Goal: Task Accomplishment & Management: Use online tool/utility

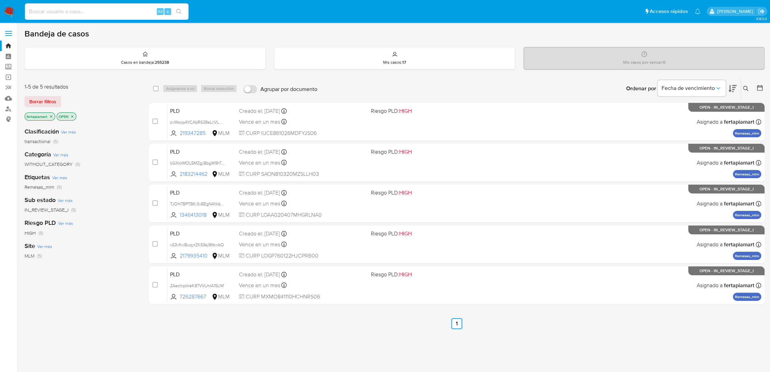
click at [58, 14] on input at bounding box center [107, 11] width 164 height 9
paste input "240281526"
type input "240281526"
click at [745, 89] on icon at bounding box center [745, 88] width 5 height 5
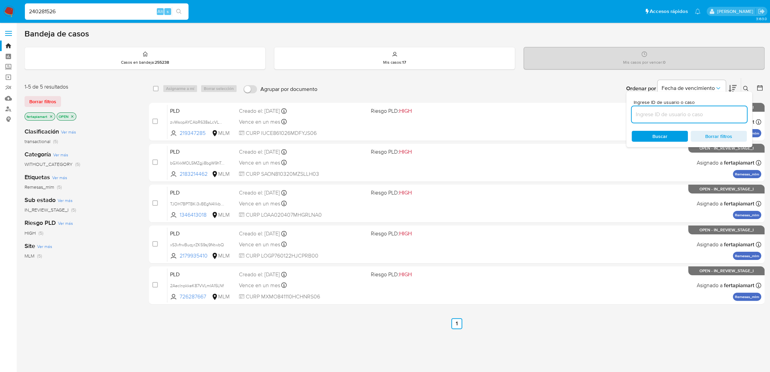
click at [695, 115] on input at bounding box center [689, 114] width 115 height 9
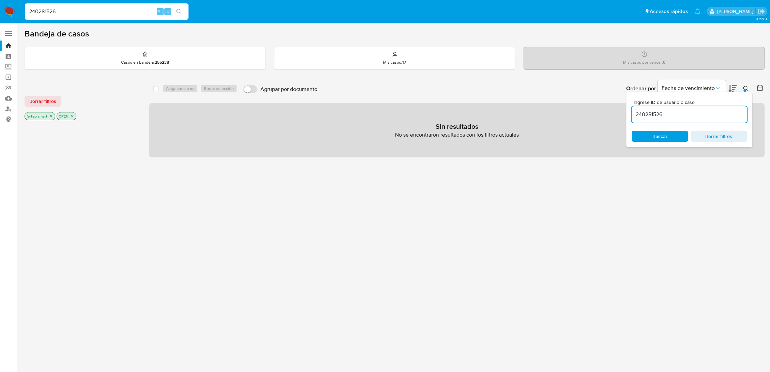
click at [695, 115] on input "240281526" at bounding box center [689, 114] width 115 height 9
type input "240281526"
click at [678, 113] on input "240281526" at bounding box center [689, 114] width 115 height 9
click at [666, 132] on span "Buscar" at bounding box center [659, 136] width 15 height 11
click at [187, 64] on div "Casos en bandeja : 255238" at bounding box center [145, 58] width 240 height 22
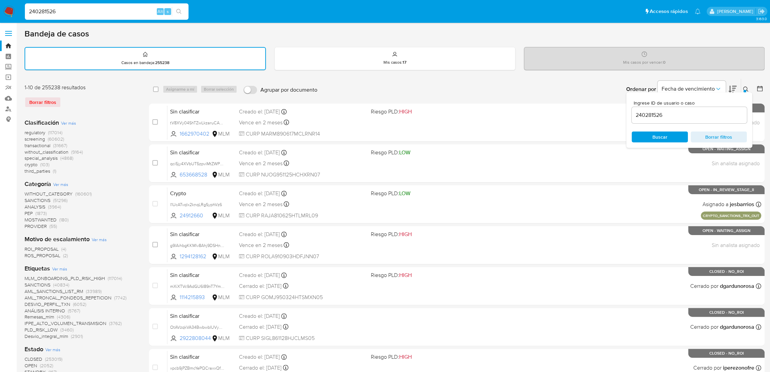
click at [657, 136] on span "Buscar" at bounding box center [659, 137] width 15 height 11
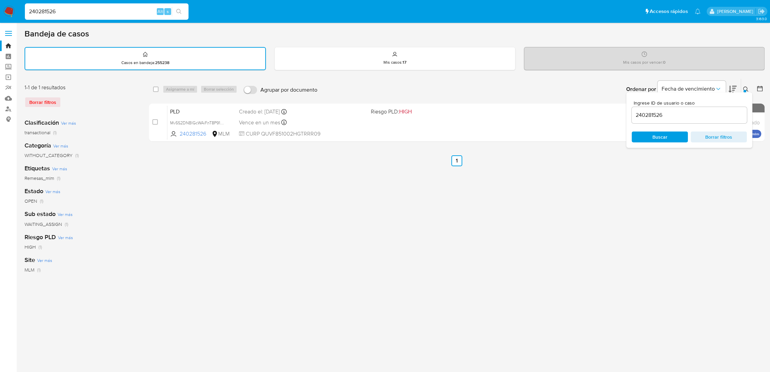
click at [672, 119] on div "240281526" at bounding box center [689, 115] width 115 height 16
click at [742, 88] on button at bounding box center [746, 89] width 11 height 8
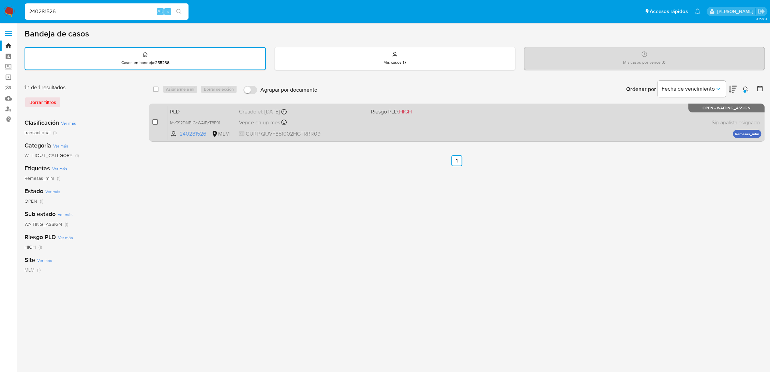
click at [155, 120] on input "checkbox" at bounding box center [154, 121] width 5 height 5
checkbox input "true"
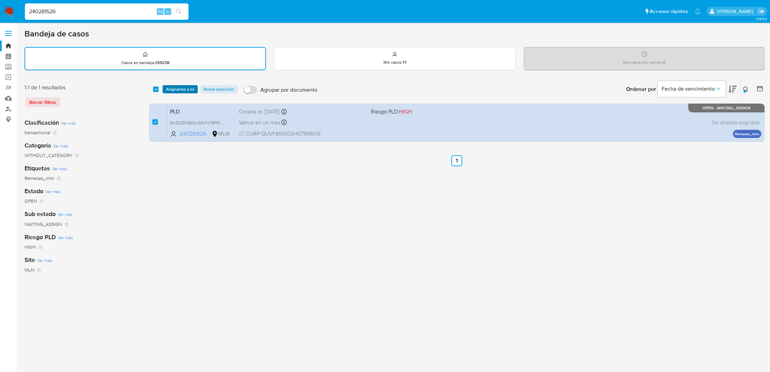
click at [180, 87] on span "Asignarme a mí" at bounding box center [180, 89] width 28 height 7
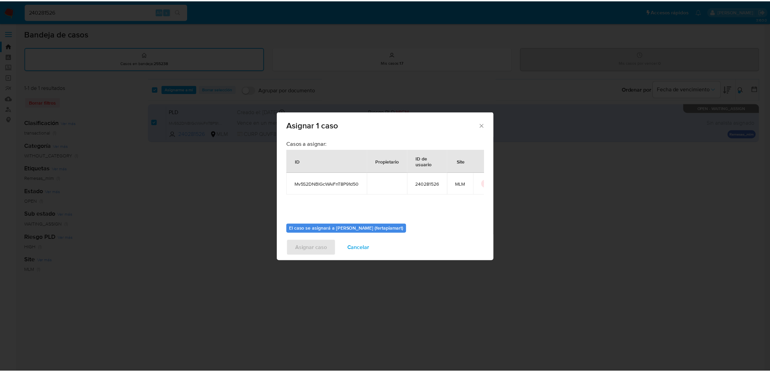
scroll to position [35, 0]
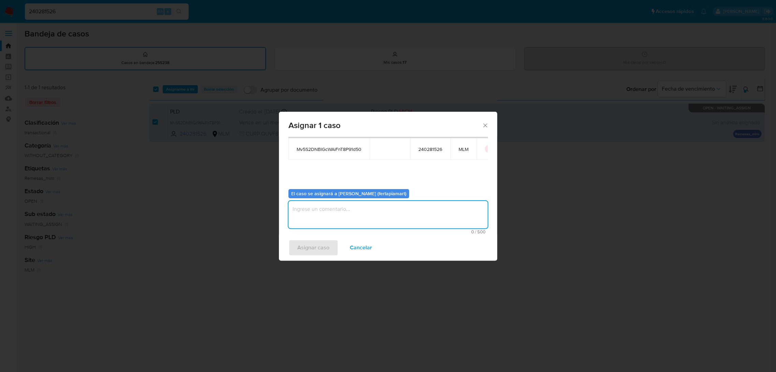
click at [322, 203] on textarea "assign-modal" at bounding box center [387, 214] width 199 height 27
type textarea "FT"
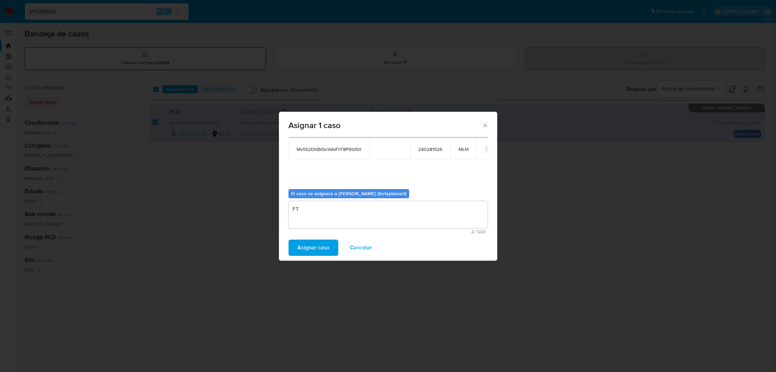
click at [310, 246] on span "Asignar caso" at bounding box center [313, 247] width 32 height 15
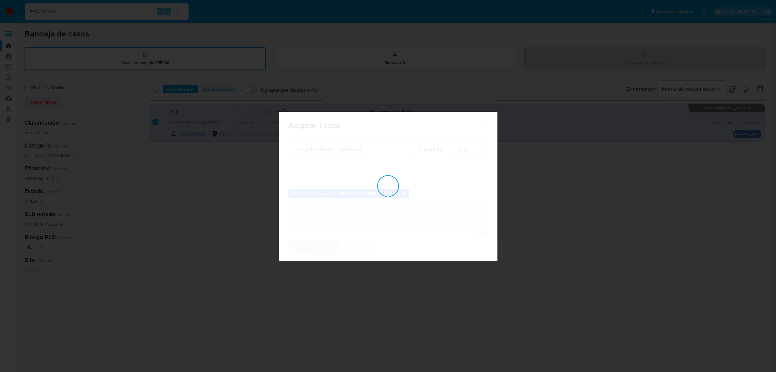
checkbox input "false"
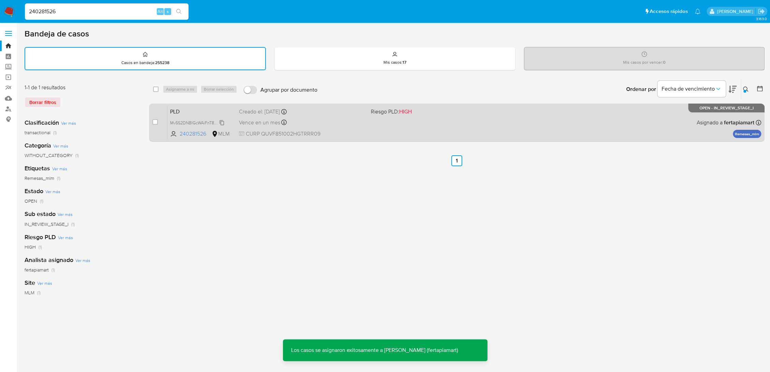
click at [213, 119] on div "Mv5S2DNBlGcWAiFnT8P91d50" at bounding box center [197, 122] width 55 height 7
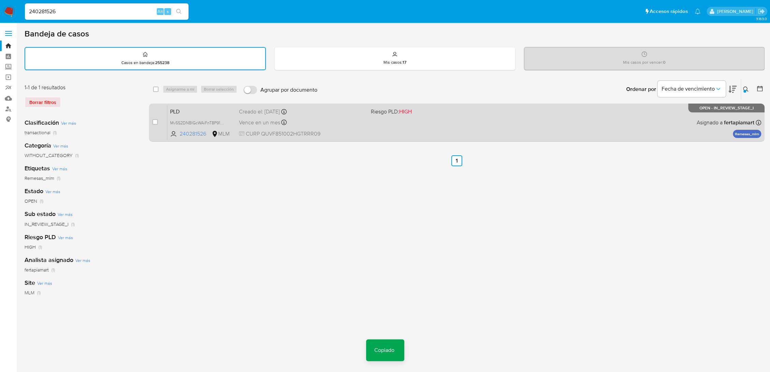
click at [206, 114] on span "PLD" at bounding box center [201, 111] width 63 height 9
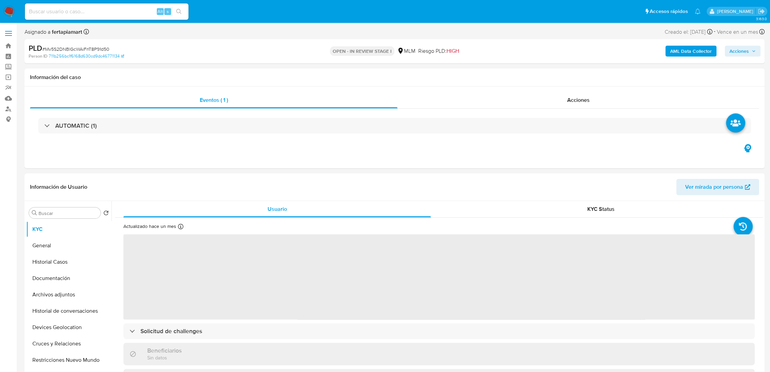
select select "10"
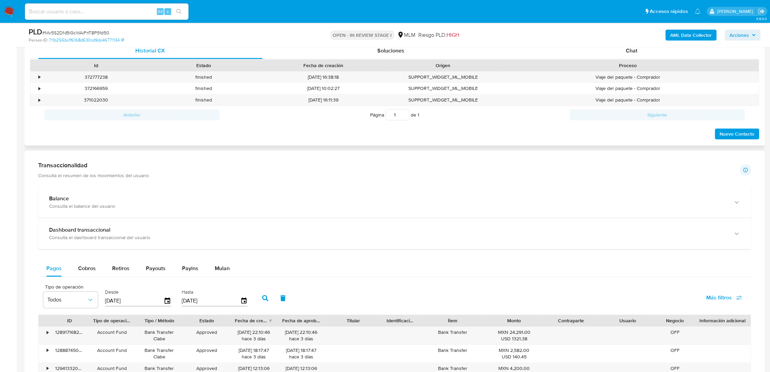
scroll to position [338, 0]
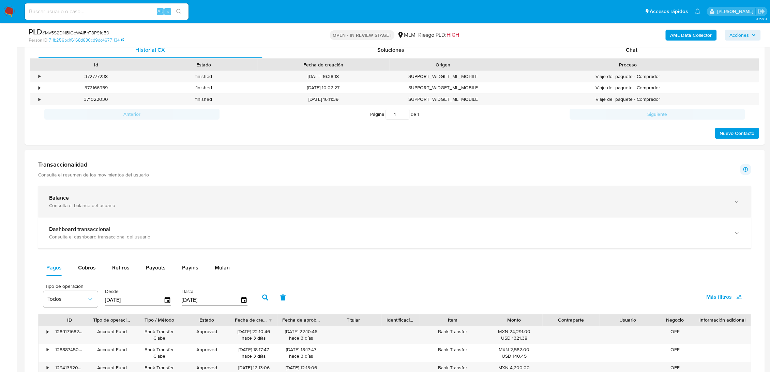
click at [170, 208] on div "Consulta el balance del usuario" at bounding box center [387, 205] width 677 height 6
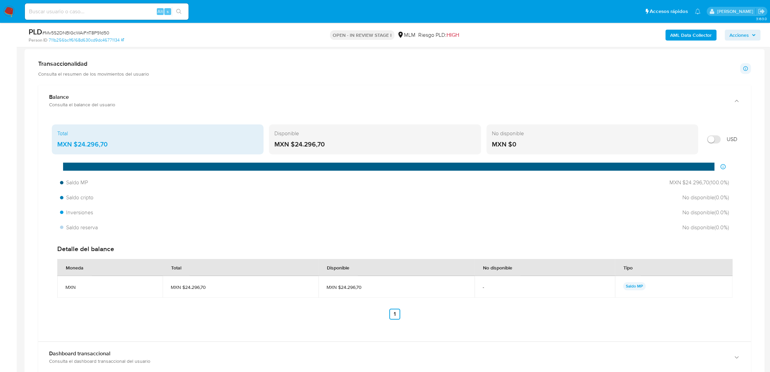
scroll to position [439, 0]
drag, startPoint x: 108, startPoint y: 144, endPoint x: 79, endPoint y: 147, distance: 29.1
click at [79, 147] on div "MXN $24.296,70" at bounding box center [157, 144] width 201 height 9
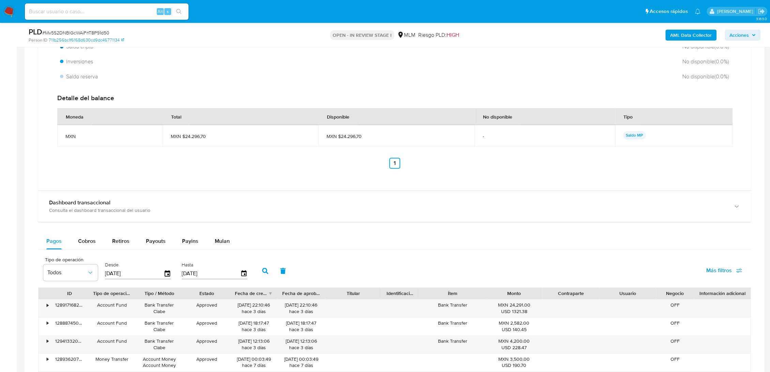
scroll to position [591, 0]
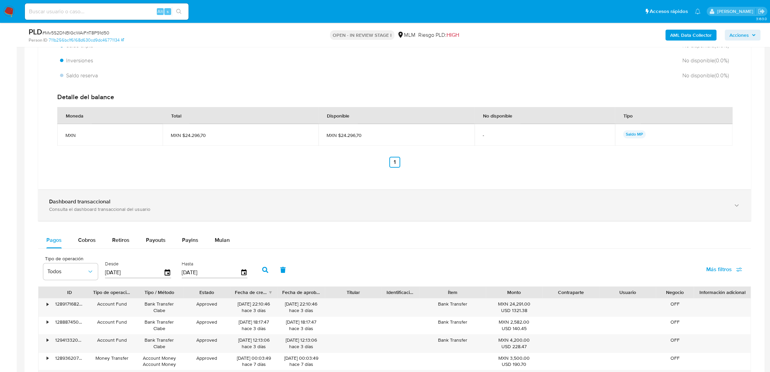
click at [181, 216] on div "Dashboard transaccional Consulta el dashboard transaccional del usuario" at bounding box center [394, 205] width 713 height 31
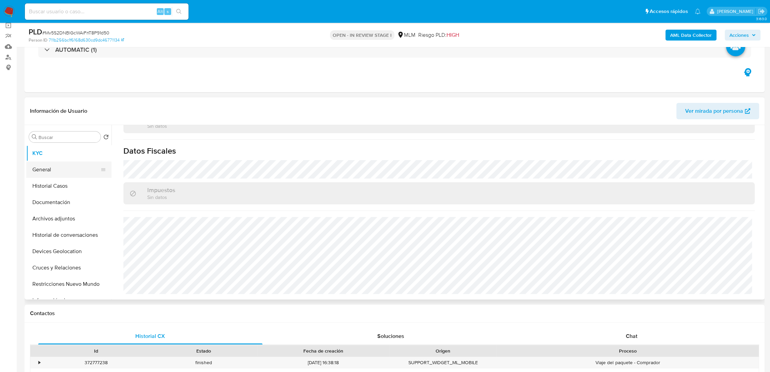
scroll to position [48, 0]
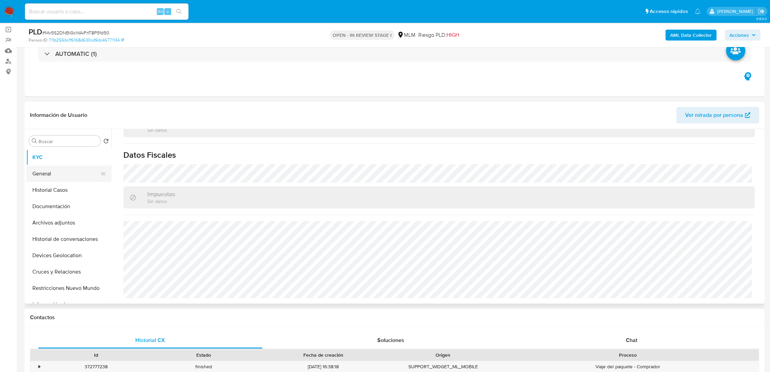
click at [57, 177] on button "General" at bounding box center [66, 174] width 80 height 16
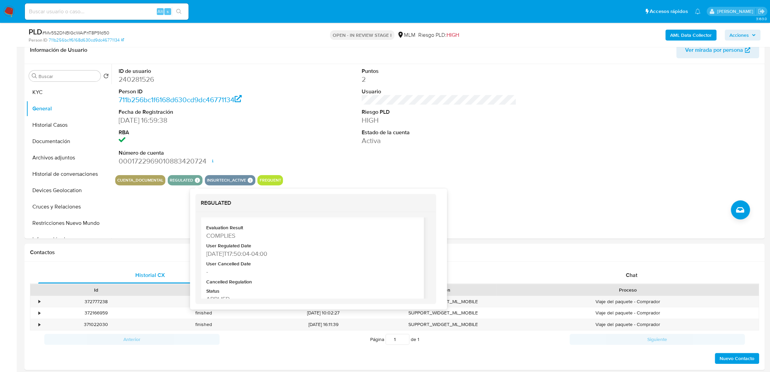
scroll to position [21, 0]
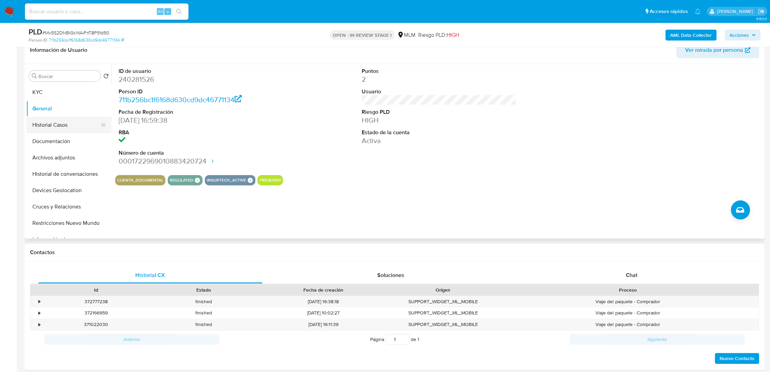
click at [44, 127] on button "Historial Casos" at bounding box center [66, 125] width 80 height 16
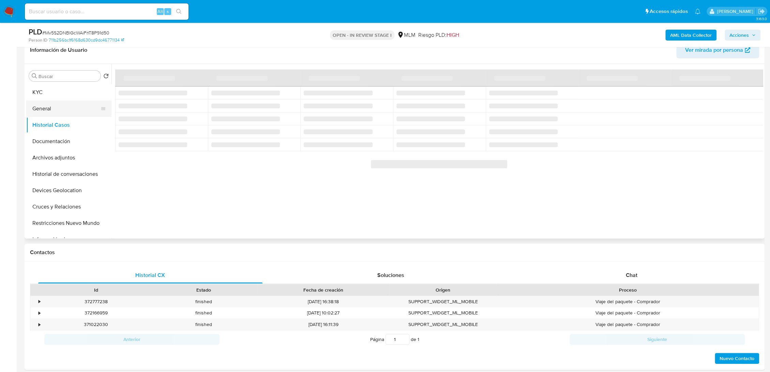
click at [53, 111] on button "General" at bounding box center [66, 109] width 80 height 16
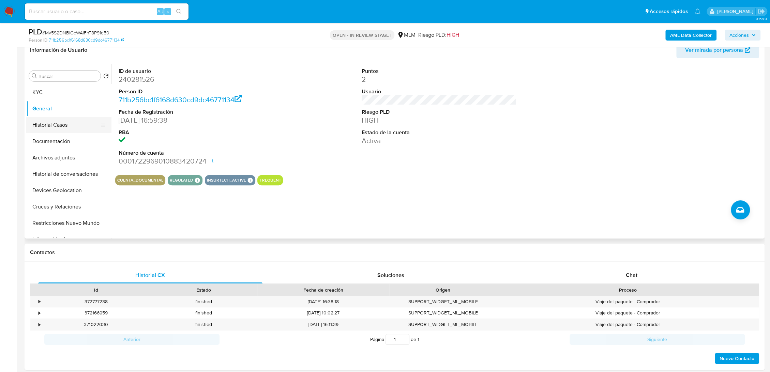
click at [69, 127] on button "Historial Casos" at bounding box center [66, 125] width 80 height 16
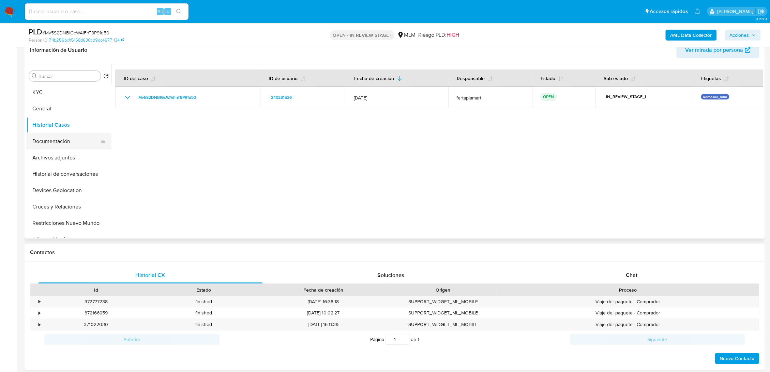
click at [63, 138] on button "Documentación" at bounding box center [66, 141] width 80 height 16
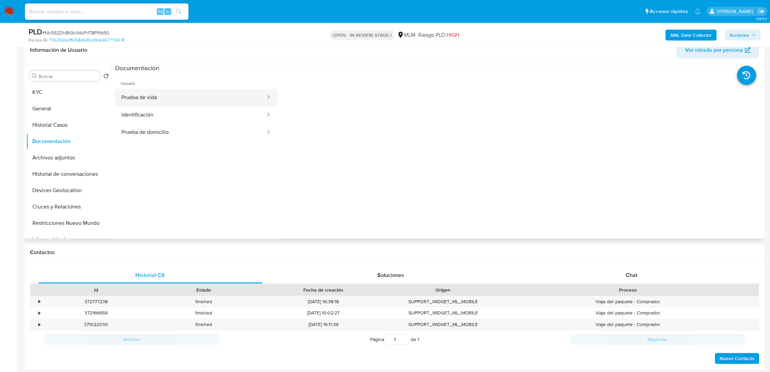
click at [178, 100] on button "Prueba de vida" at bounding box center [190, 97] width 151 height 17
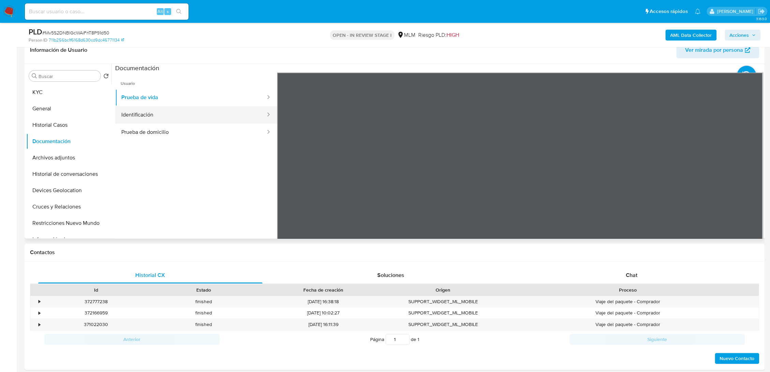
click at [153, 116] on button "Identificación" at bounding box center [190, 114] width 151 height 17
click at [177, 130] on button "Prueba de domicilio" at bounding box center [190, 132] width 151 height 17
click at [74, 156] on button "Archivos adjuntos" at bounding box center [66, 158] width 80 height 16
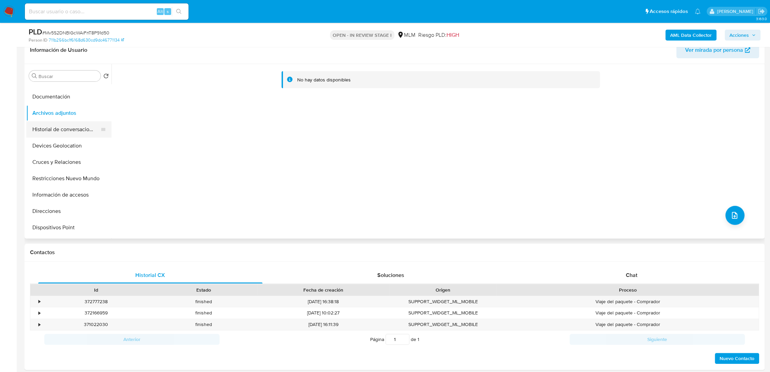
scroll to position [45, 0]
click at [64, 133] on button "Historial de conversaciones" at bounding box center [66, 129] width 80 height 16
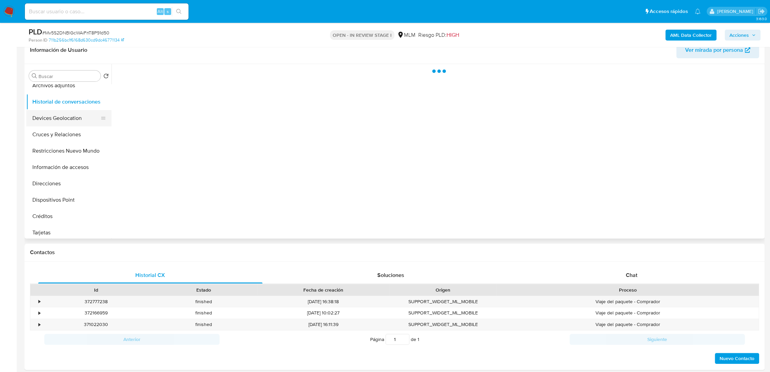
scroll to position [76, 0]
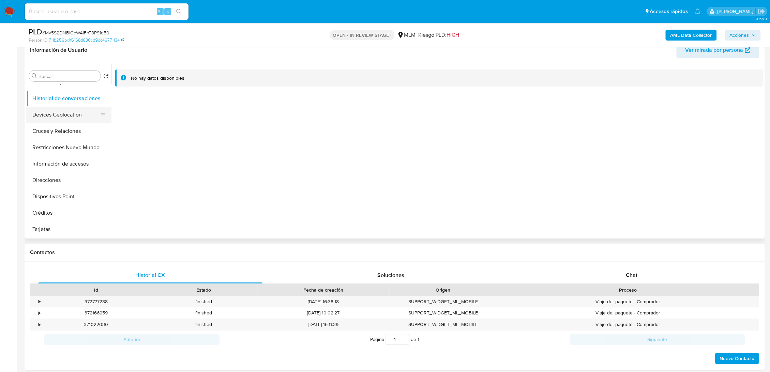
click at [63, 114] on button "Devices Geolocation" at bounding box center [66, 115] width 80 height 16
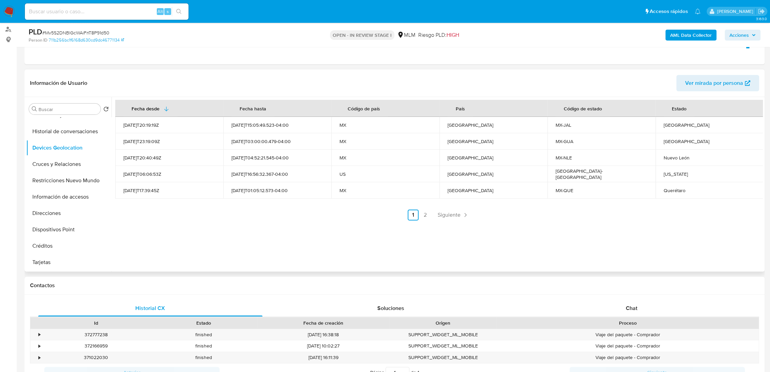
scroll to position [79, 0]
click at [448, 216] on span "Siguiente" at bounding box center [449, 215] width 23 height 5
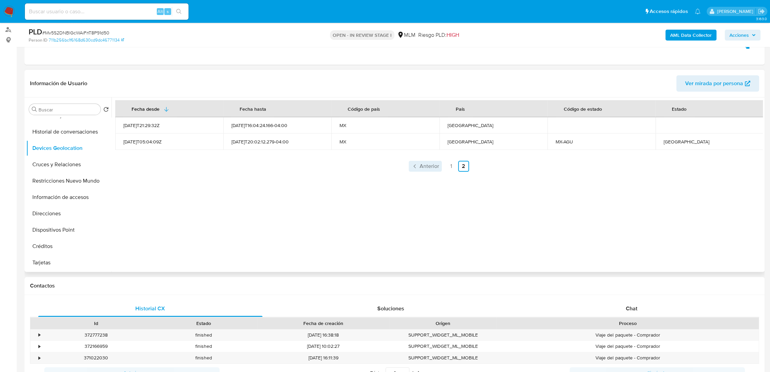
click at [431, 165] on span "Anterior" at bounding box center [429, 166] width 19 height 5
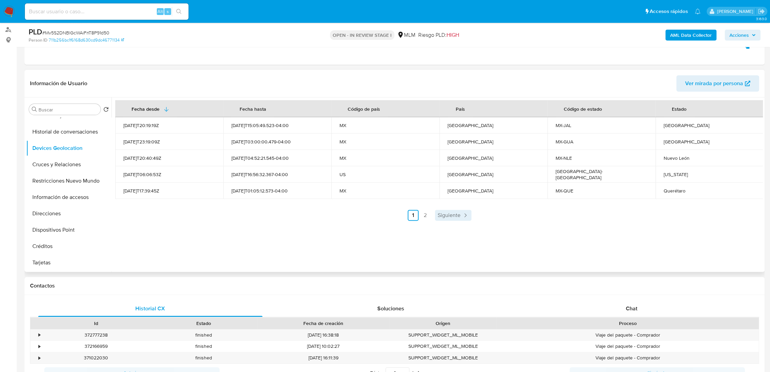
click at [448, 216] on span "Siguiente" at bounding box center [449, 215] width 23 height 5
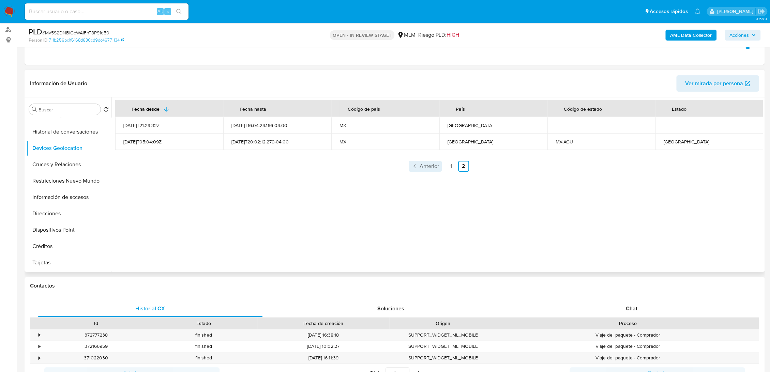
click at [428, 164] on span "Anterior" at bounding box center [429, 166] width 19 height 5
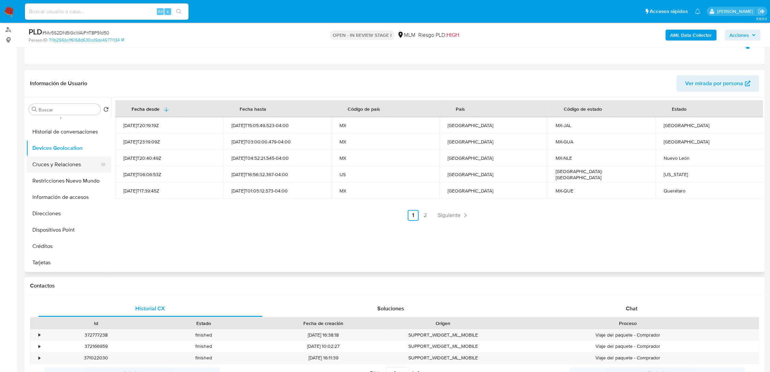
click at [76, 162] on button "Cruces y Relaciones" at bounding box center [66, 164] width 80 height 16
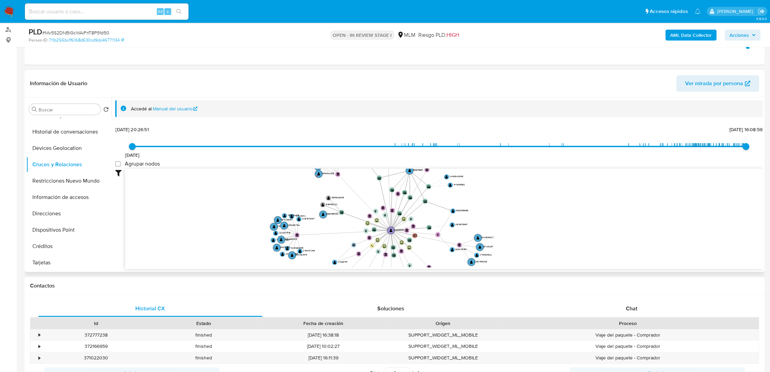
drag, startPoint x: 324, startPoint y: 198, endPoint x: 323, endPoint y: 237, distance: 38.2
click at [323, 237] on icon "device-6747606198c29990ede55af2  device-637f993308813b00187557c6  user-240281…" at bounding box center [444, 218] width 638 height 99
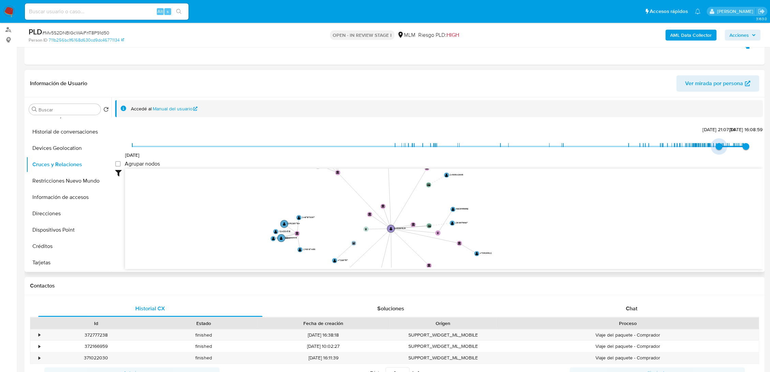
drag, startPoint x: 134, startPoint y: 148, endPoint x: 712, endPoint y: 152, distance: 578.1
click at [715, 150] on span "13/6/2025, 21:07:34" at bounding box center [718, 146] width 7 height 7
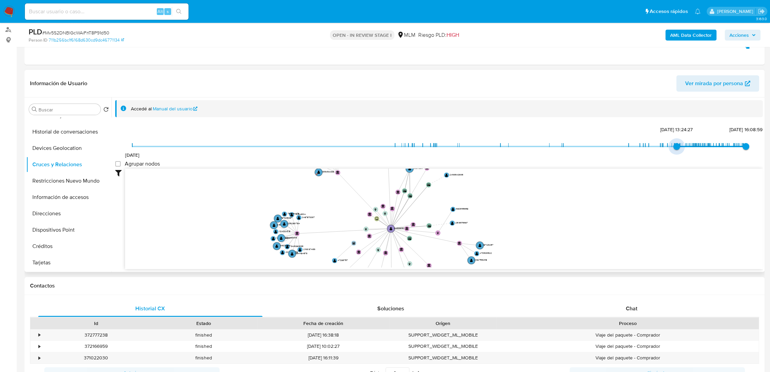
type input "1732996594000"
drag, startPoint x: 712, startPoint y: 152, endPoint x: 672, endPoint y: 145, distance: 39.8
click at [673, 145] on span "7/12/2024, 13:24:27" at bounding box center [676, 146] width 7 height 7
type input "1756580669000"
drag, startPoint x: 744, startPoint y: 146, endPoint x: 734, endPoint y: 144, distance: 10.8
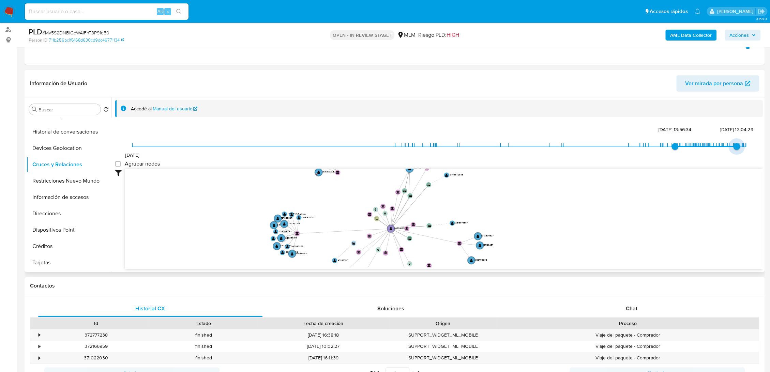
click at [734, 144] on span "30/8/2025, 13:04:29" at bounding box center [736, 146] width 7 height 7
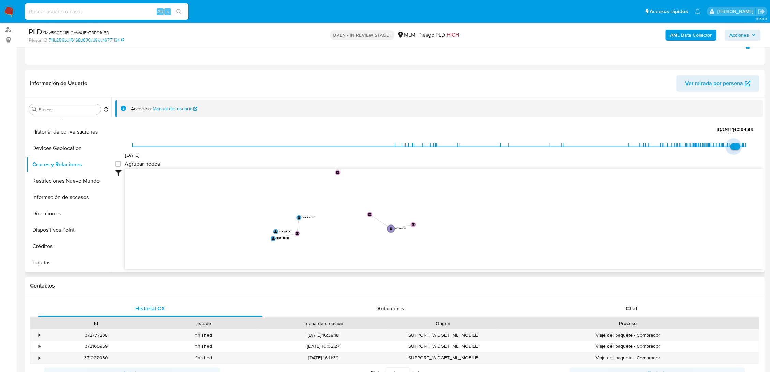
drag, startPoint x: 674, startPoint y: 147, endPoint x: 730, endPoint y: 150, distance: 56.0
click at [730, 150] on span "16/8/2025, 14:09:48" at bounding box center [733, 146] width 7 height 7
type input "1756580669000"
drag, startPoint x: 730, startPoint y: 150, endPoint x: 756, endPoint y: 150, distance: 25.9
click at [756, 150] on div "3/5/2018 30/8/2025, 13:04:29 10/10/2025, 16:08:59 Agrupar nodos Filtros Confian…" at bounding box center [439, 208] width 648 height 169
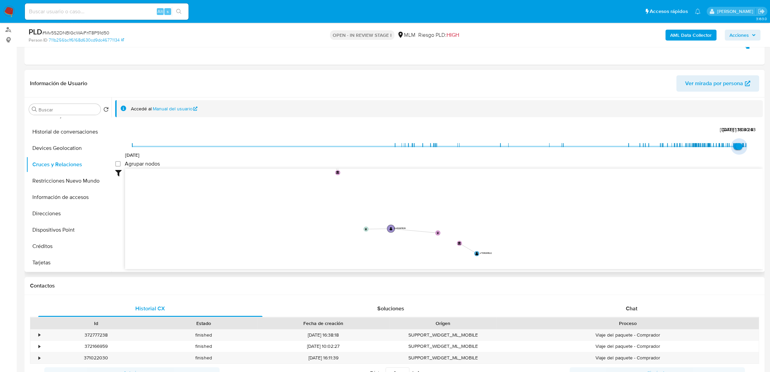
type input "1756580669000"
type input "1755374988000"
drag, startPoint x: 740, startPoint y: 145, endPoint x: 729, endPoint y: 145, distance: 10.6
click at [729, 145] on span "3/5/2018 16/8/2025, 14:09:48 30/8/2025, 13:04:29" at bounding box center [438, 146] width 613 height 10
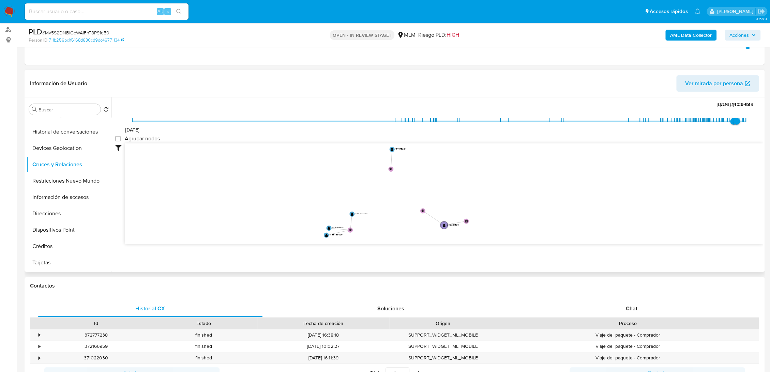
drag, startPoint x: 496, startPoint y: 214, endPoint x: 549, endPoint y: 212, distance: 53.2
click at [549, 212] on icon "device-6747606198c29990ede55af2  device-637f993308813b00187557c6  user-240281…" at bounding box center [444, 192] width 638 height 99
click at [42, 182] on button "Restricciones Nuevo Mundo" at bounding box center [66, 181] width 80 height 16
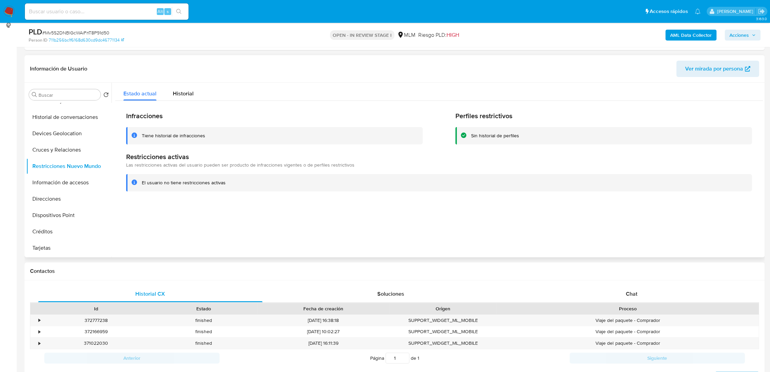
scroll to position [94, 0]
click at [186, 94] on span "Historial" at bounding box center [183, 94] width 21 height 8
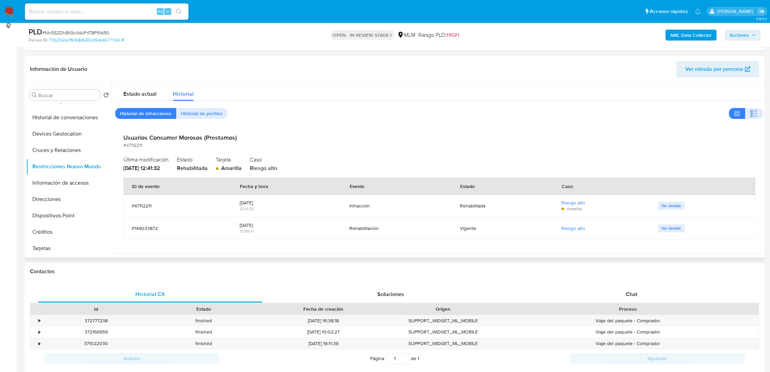
scroll to position [4, 0]
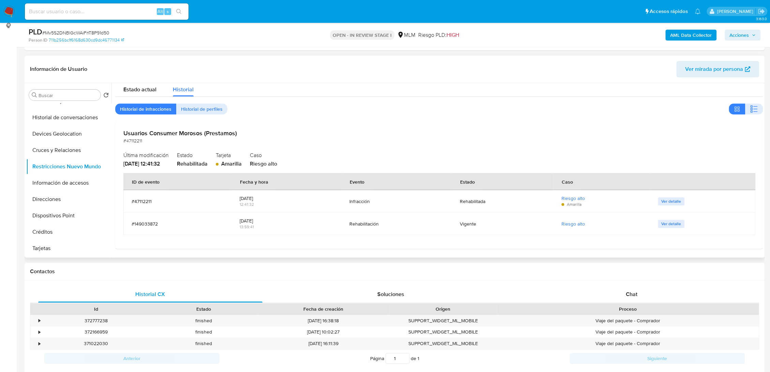
click at [145, 97] on div "Estado actual Historial Historial de infracciones Historial de perfiles Usuario…" at bounding box center [439, 164] width 648 height 170
click at [139, 91] on span "Estado actual" at bounding box center [139, 90] width 33 height 8
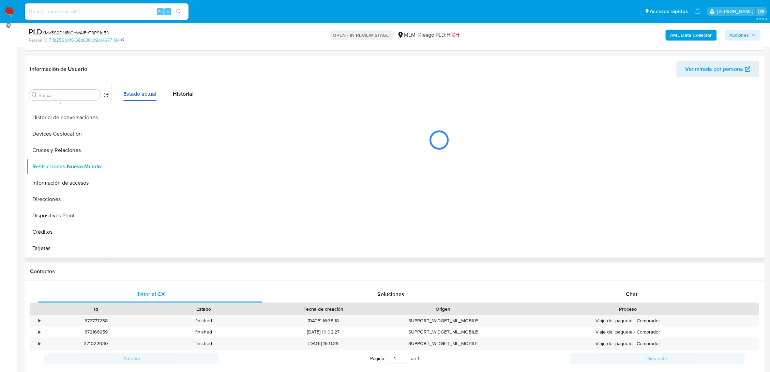
scroll to position [0, 0]
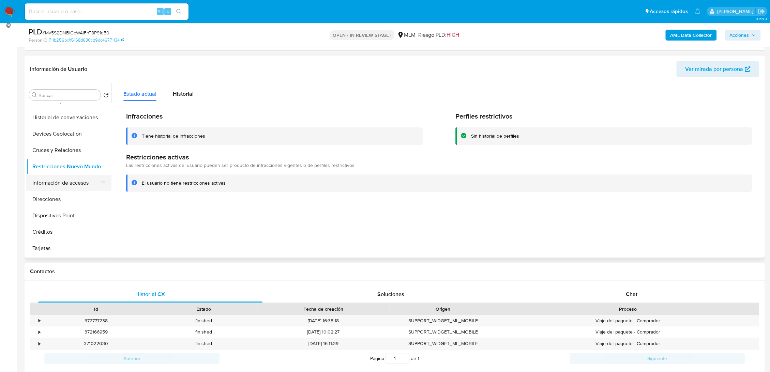
click at [63, 185] on button "Información de accesos" at bounding box center [66, 183] width 80 height 16
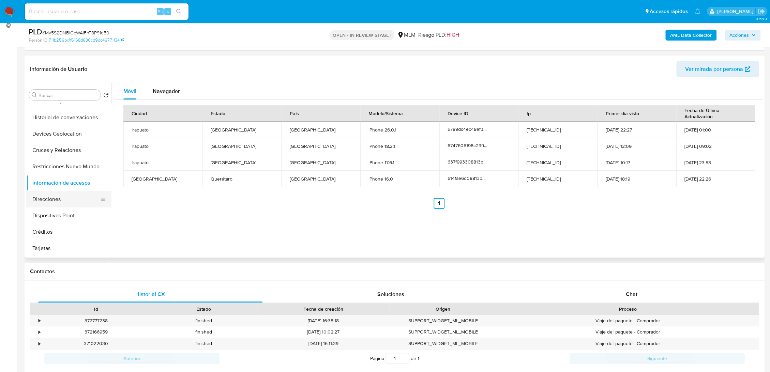
click at [55, 197] on button "Direcciones" at bounding box center [66, 199] width 80 height 16
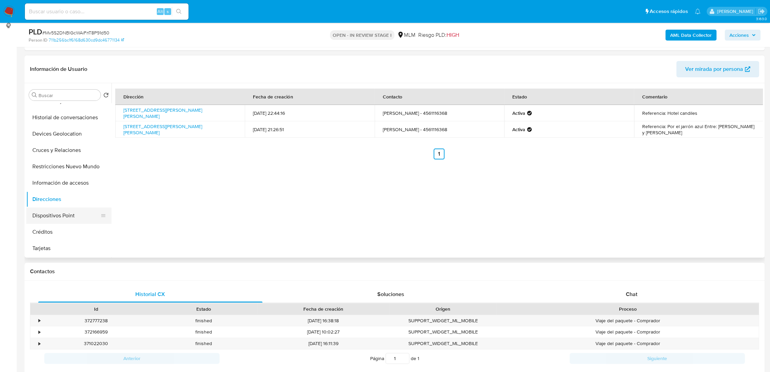
click at [53, 216] on button "Dispositivos Point" at bounding box center [66, 216] width 80 height 16
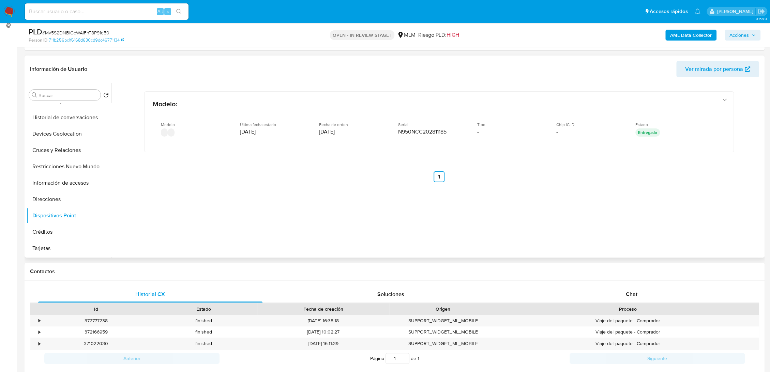
click at [346, 205] on div "Modelo : Modelo - - Última fecha estado 10/09/2025 Fecha de orden 08/09/2025 Se…" at bounding box center [439, 158] width 648 height 150
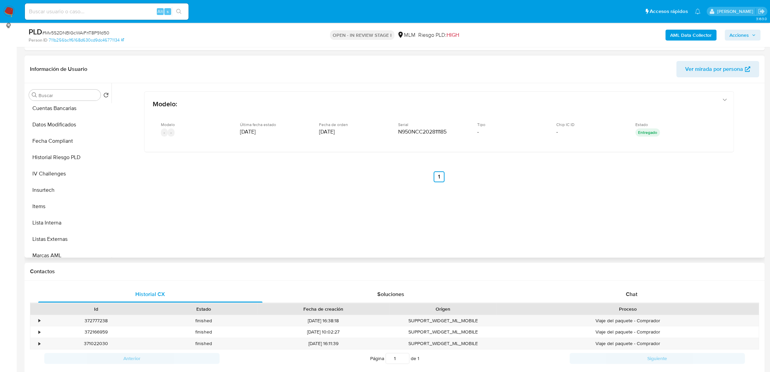
scroll to position [337, 0]
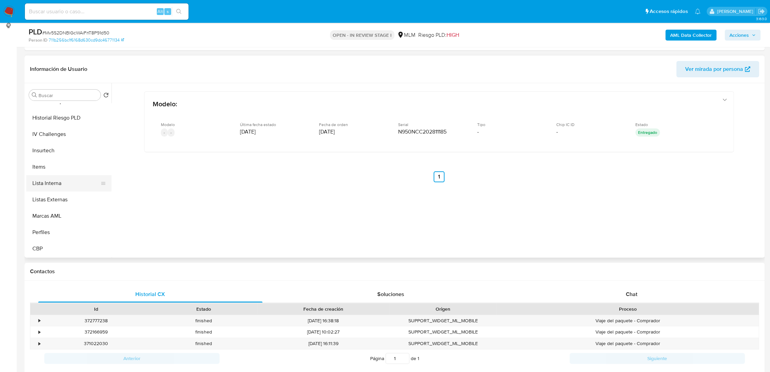
click at [67, 182] on button "Lista Interna" at bounding box center [66, 183] width 80 height 16
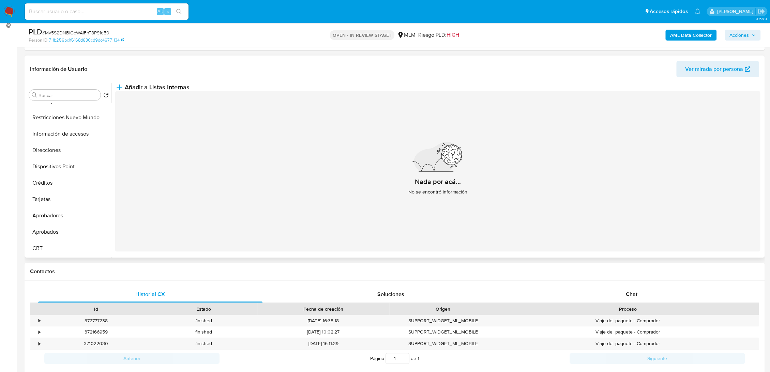
scroll to position [0, 0]
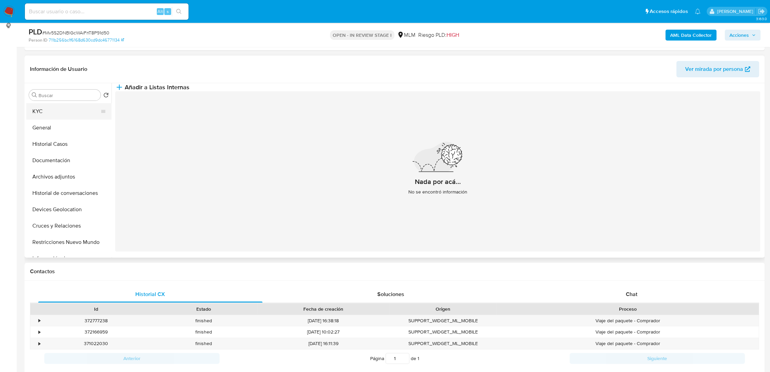
click at [59, 112] on button "KYC" at bounding box center [66, 111] width 80 height 16
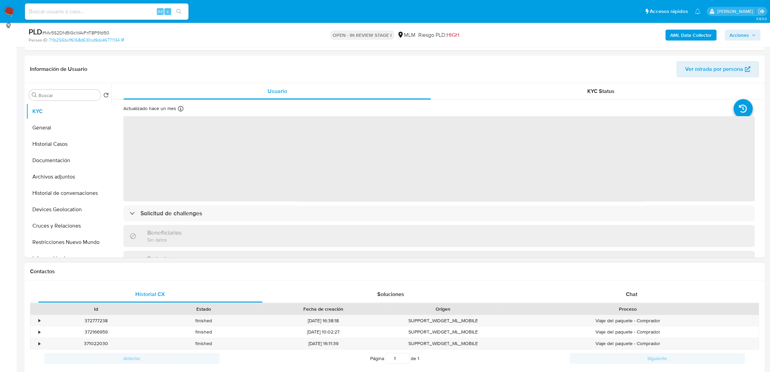
click at [226, 269] on h1 "Contactos" at bounding box center [394, 271] width 729 height 7
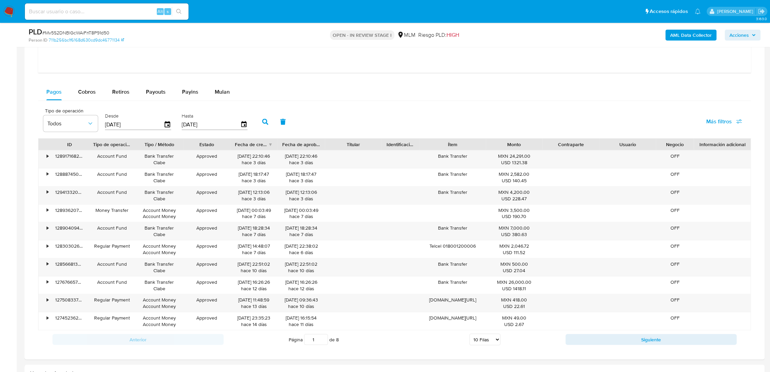
scroll to position [1060, 0]
click at [485, 335] on select "5 Filas 10 Filas 20 Filas 25 Filas 50 Filas 100 Filas" at bounding box center [484, 339] width 31 height 12
select select "50"
click at [469, 333] on select "5 Filas 10 Filas 20 Filas 25 Filas 50 Filas 100 Filas" at bounding box center [484, 339] width 31 height 12
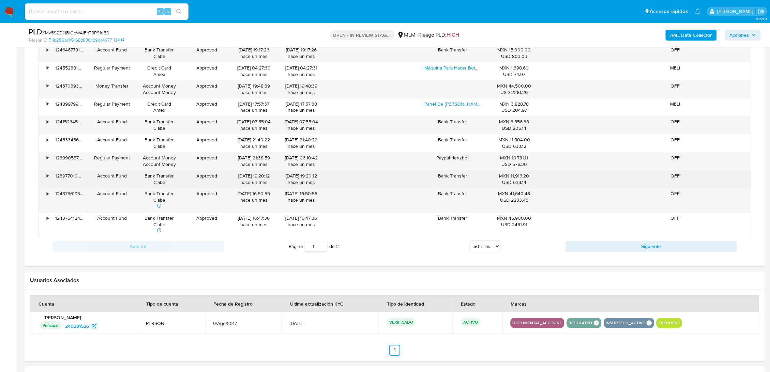
scroll to position [1902, 0]
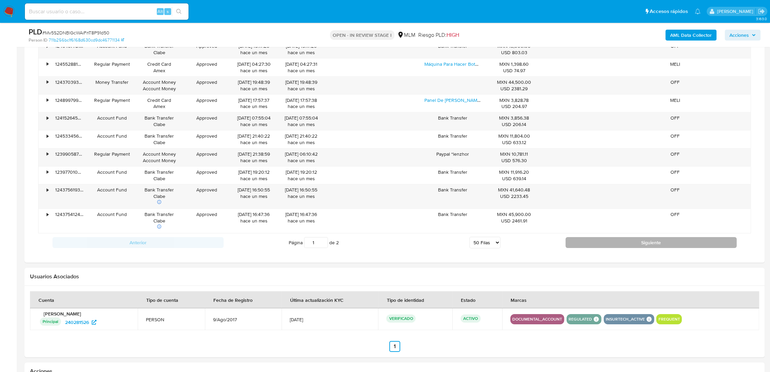
click at [594, 237] on button "Siguiente" at bounding box center [650, 242] width 171 height 11
type input "2"
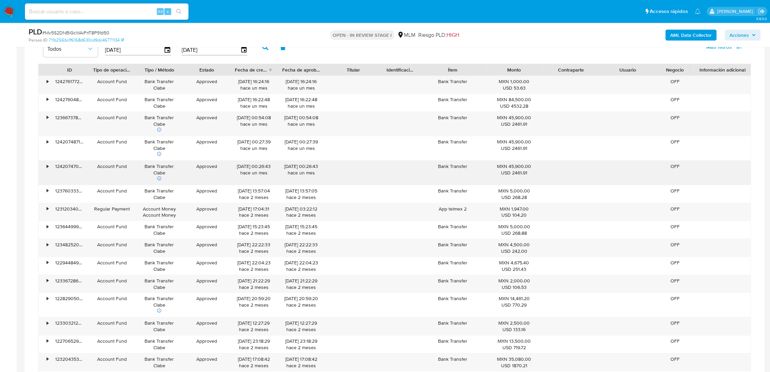
scroll to position [1134, 0]
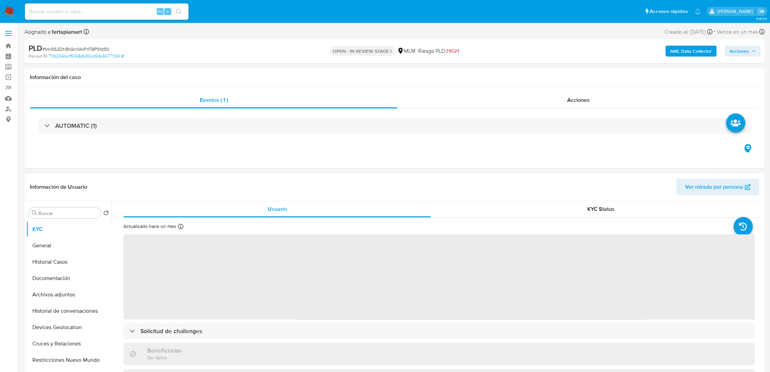
select select "10"
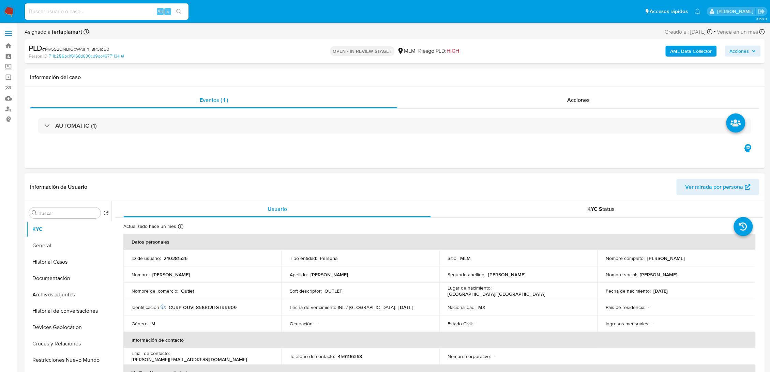
drag, startPoint x: 698, startPoint y: 259, endPoint x: 646, endPoint y: 257, distance: 52.5
click at [646, 257] on div "Nombre completo : [PERSON_NAME]" at bounding box center [675, 258] width 141 height 6
click at [215, 306] on p "CURP QUVF851002HGTRRR09" at bounding box center [203, 307] width 68 height 6
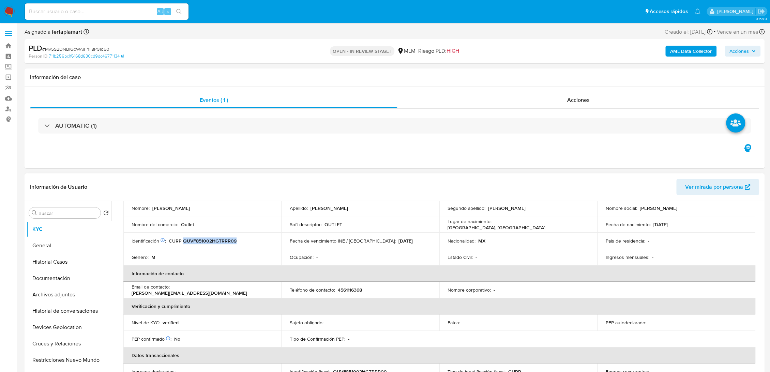
scroll to position [67, 0]
click at [348, 290] on p "4561116368" at bounding box center [349, 289] width 24 height 6
drag, startPoint x: 230, startPoint y: 288, endPoint x: 172, endPoint y: 291, distance: 58.7
click at [172, 291] on div "Email de contacto : frank_quiroz@hotmail.com" at bounding box center [202, 289] width 141 height 12
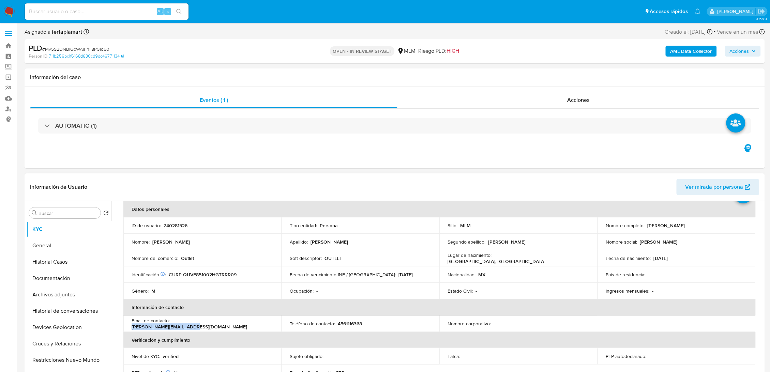
scroll to position [32, 0]
click at [6, 67] on label "Screening" at bounding box center [40, 67] width 81 height 11
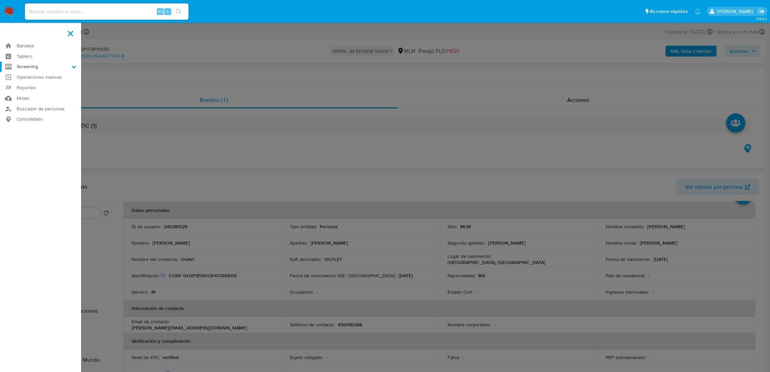
click at [0, 0] on input "Screening" at bounding box center [0, 0] width 0 height 0
click at [42, 94] on link "Herramientas" at bounding box center [40, 93] width 81 height 9
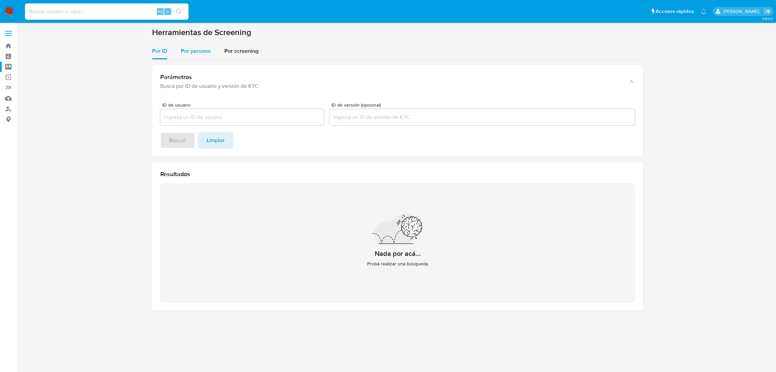
click at [189, 50] on span "Por persona" at bounding box center [196, 51] width 30 height 8
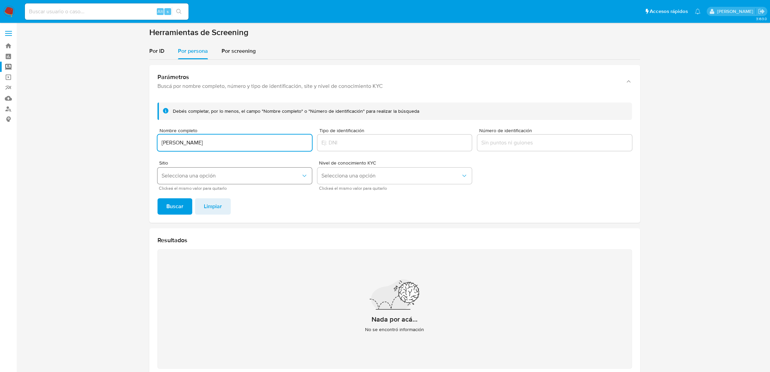
type input "Steven Zavala"
click at [224, 173] on span "Selecciona una opción" at bounding box center [231, 175] width 139 height 7
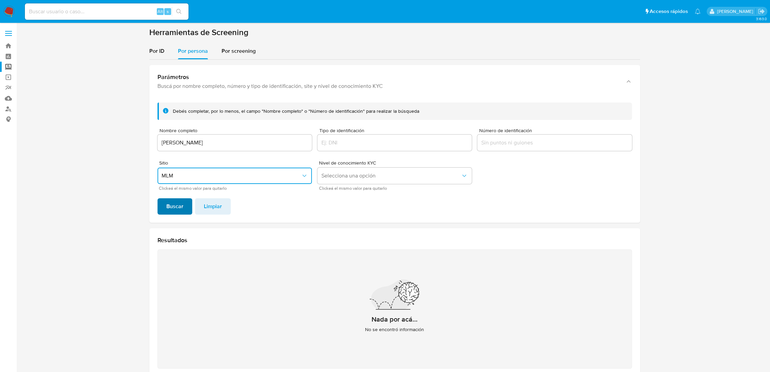
click at [183, 203] on button "Buscar" at bounding box center [174, 206] width 35 height 16
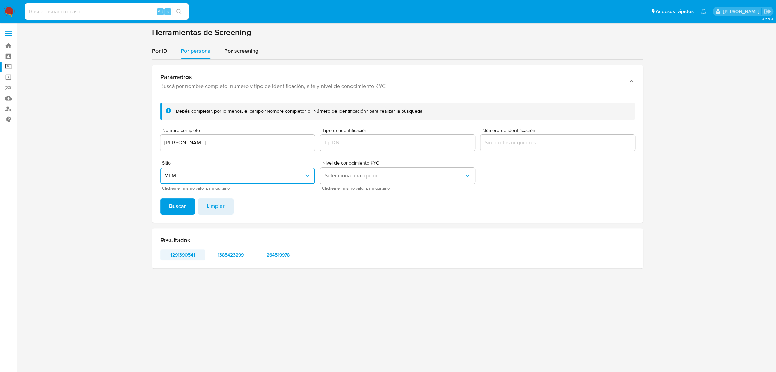
click at [184, 252] on span "1291390541" at bounding box center [182, 255] width 35 height 10
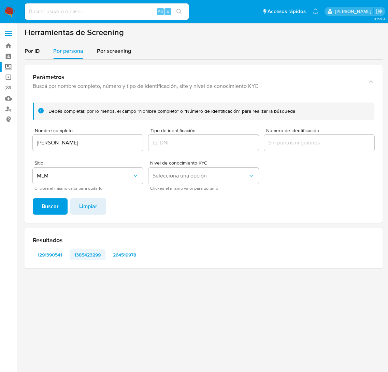
click at [88, 251] on span "1385423299" at bounding box center [87, 255] width 26 height 10
click at [122, 253] on span "264519978" at bounding box center [124, 255] width 23 height 10
click at [91, 148] on div "Steven Zavala" at bounding box center [88, 143] width 110 height 16
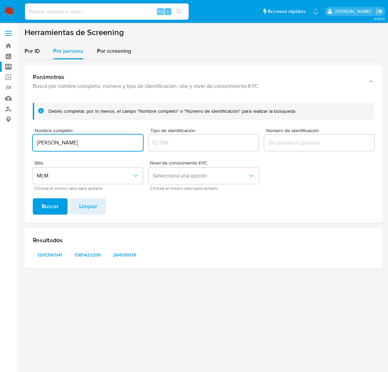
click at [82, 142] on input "Steven Zavala" at bounding box center [88, 142] width 110 height 9
type input "Jose Zavala"
click at [55, 201] on span "Buscar" at bounding box center [50, 206] width 17 height 15
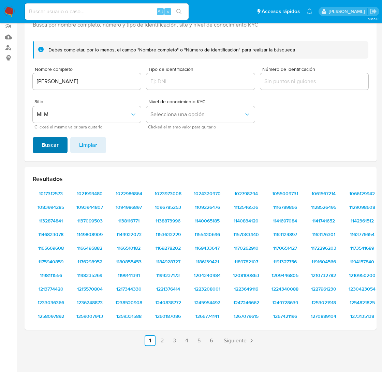
scroll to position [61, 0]
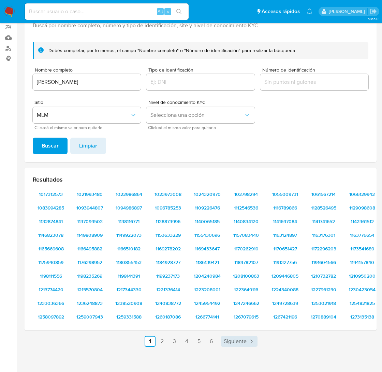
click at [233, 339] on span "Siguiente" at bounding box center [235, 341] width 23 height 5
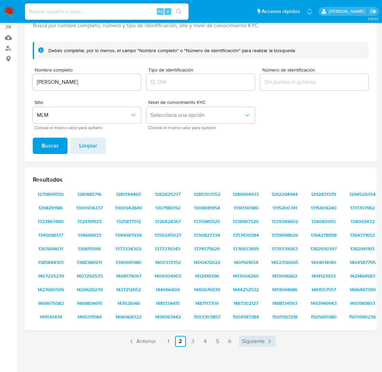
click at [250, 340] on span "Siguiente" at bounding box center [253, 341] width 23 height 5
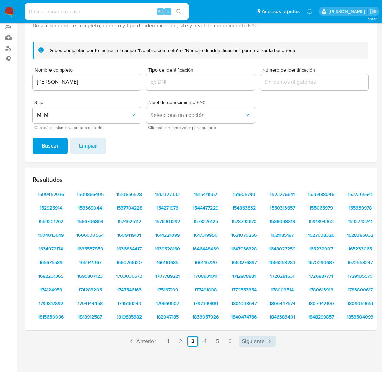
click at [250, 340] on span "Siguiente" at bounding box center [253, 341] width 23 height 5
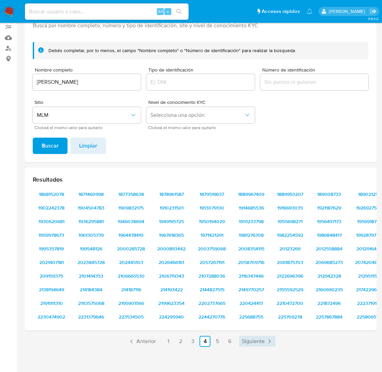
click at [250, 340] on span "Siguiente" at bounding box center [253, 341] width 23 height 5
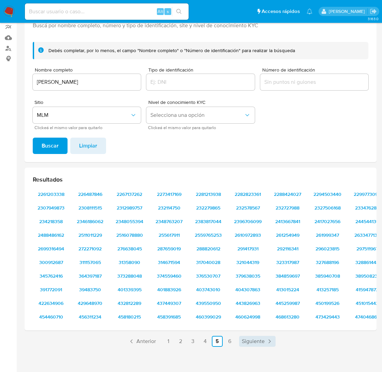
click at [250, 340] on span "Siguiente" at bounding box center [253, 341] width 23 height 5
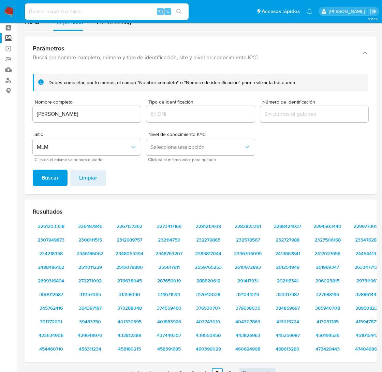
click at [250, 340] on div "Parámetros Buscá por nombre completo, número y tipo de identificación, site y n…" at bounding box center [201, 207] width 352 height 353
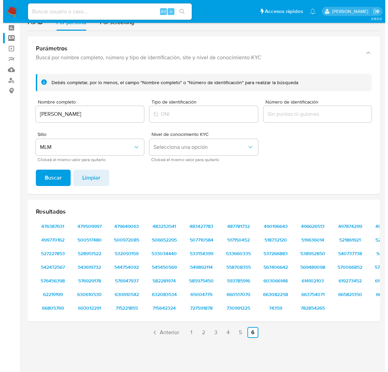
scroll to position [0, 0]
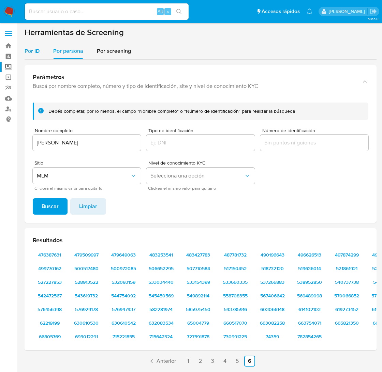
click at [25, 55] on span "Por ID" at bounding box center [32, 51] width 15 height 8
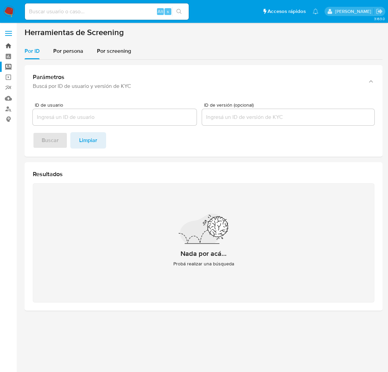
click at [10, 43] on link "Bandeja" at bounding box center [40, 46] width 81 height 11
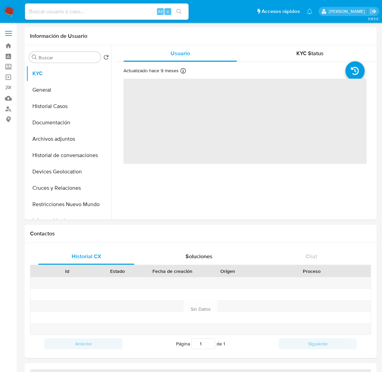
select select "10"
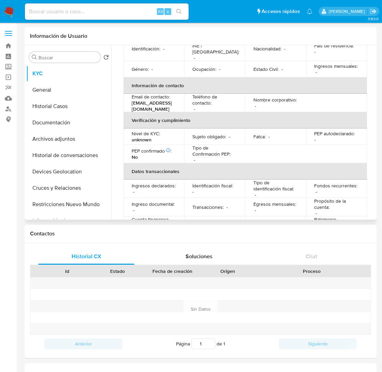
scroll to position [109, 0]
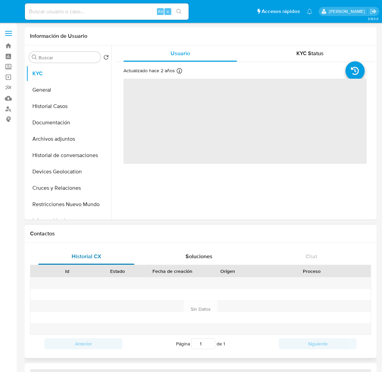
select select "10"
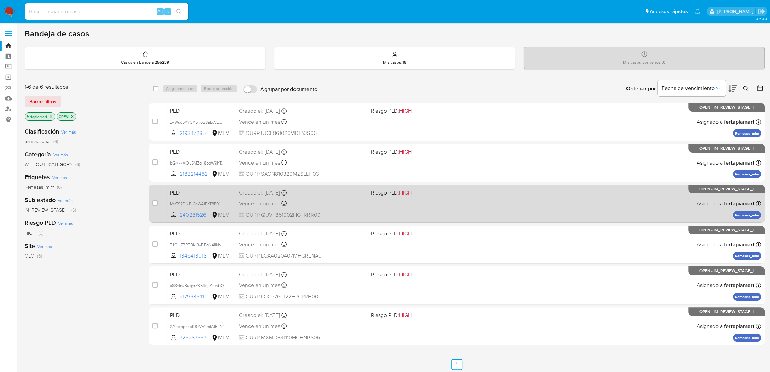
click at [202, 187] on div "PLD Mv5S2DNBlGcWAiFnT8P91d50 240281526 MLM Riesgo PLD: HIGH Creado el: [DATE] C…" at bounding box center [464, 203] width 594 height 34
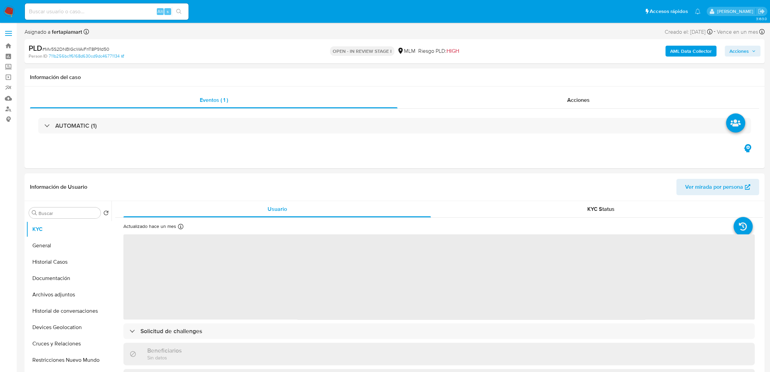
select select "10"
